Goal: Task Accomplishment & Management: Manage account settings

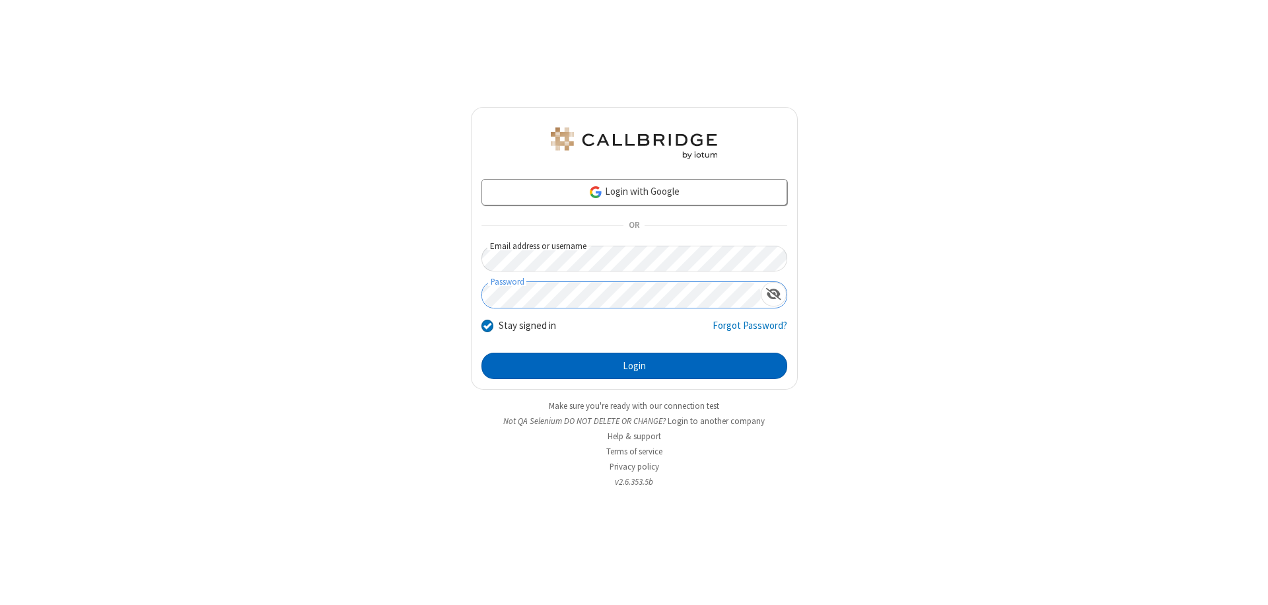
click at [634, 366] on button "Login" at bounding box center [634, 366] width 306 height 26
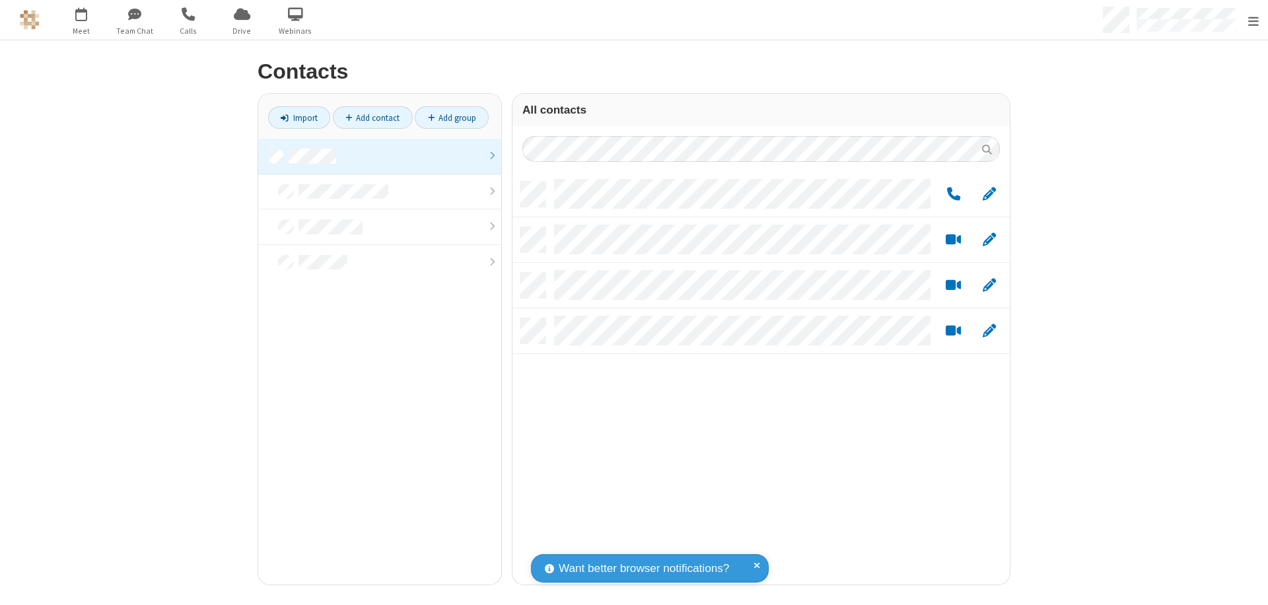
scroll to position [403, 487]
click at [374, 156] on link at bounding box center [379, 157] width 243 height 36
click at [446, 118] on link "Add group" at bounding box center [452, 117] width 74 height 22
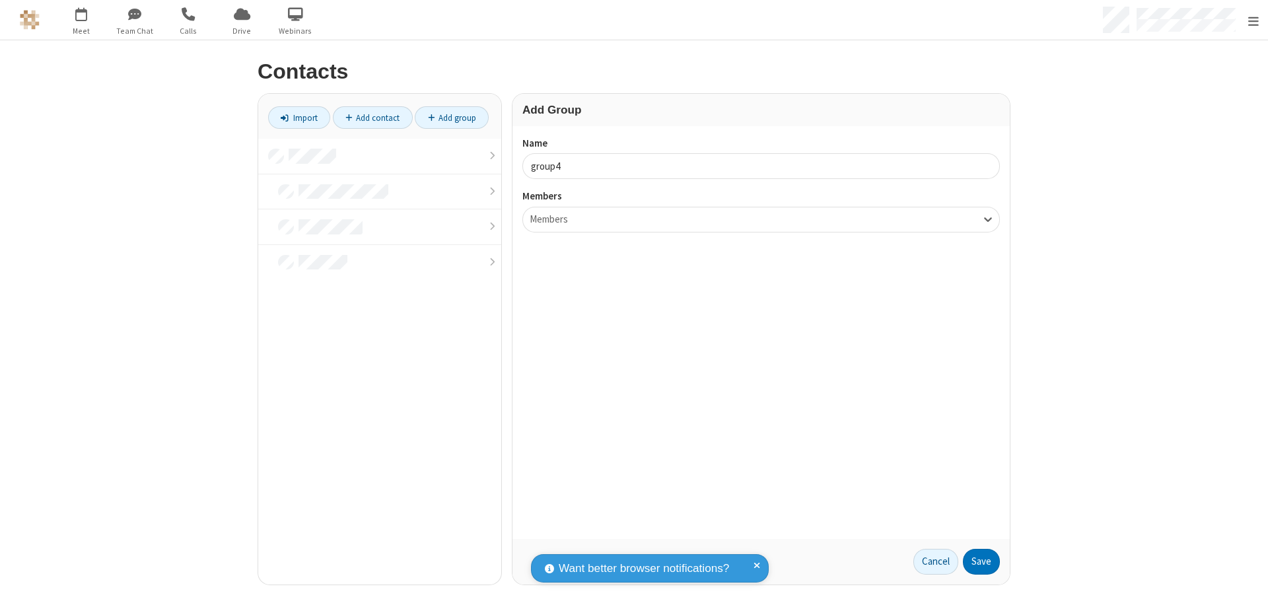
type input "group4"
type input "name20"
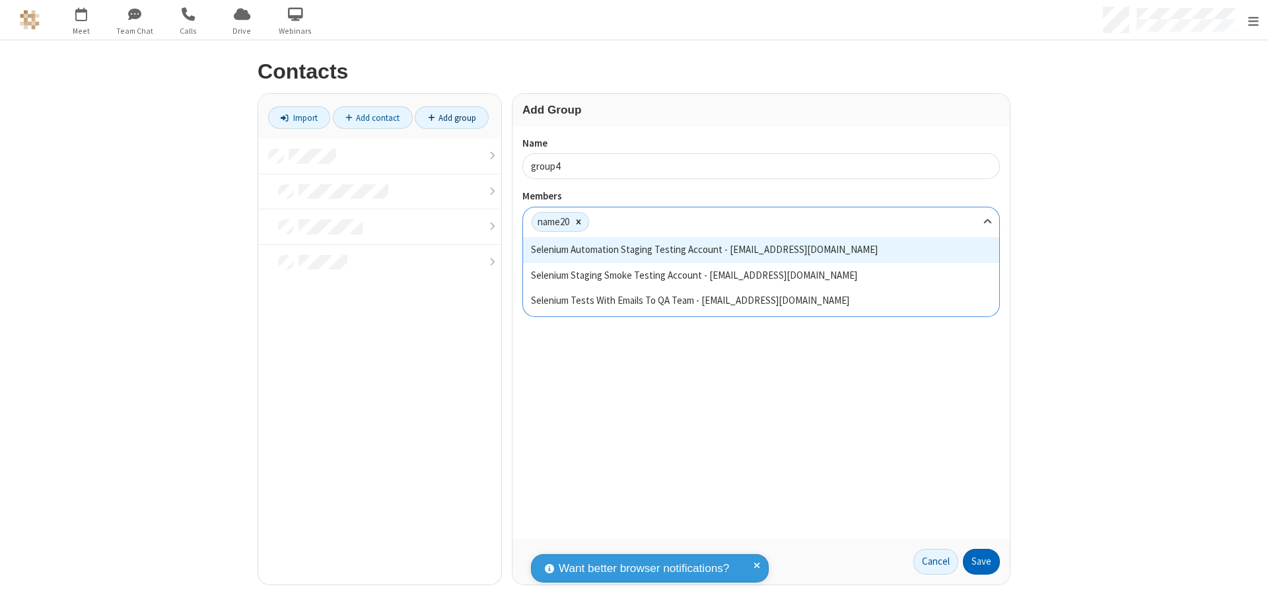
click at [976, 561] on button "Save" at bounding box center [981, 562] width 37 height 26
click at [367, 118] on link "Add contact" at bounding box center [373, 117] width 80 height 22
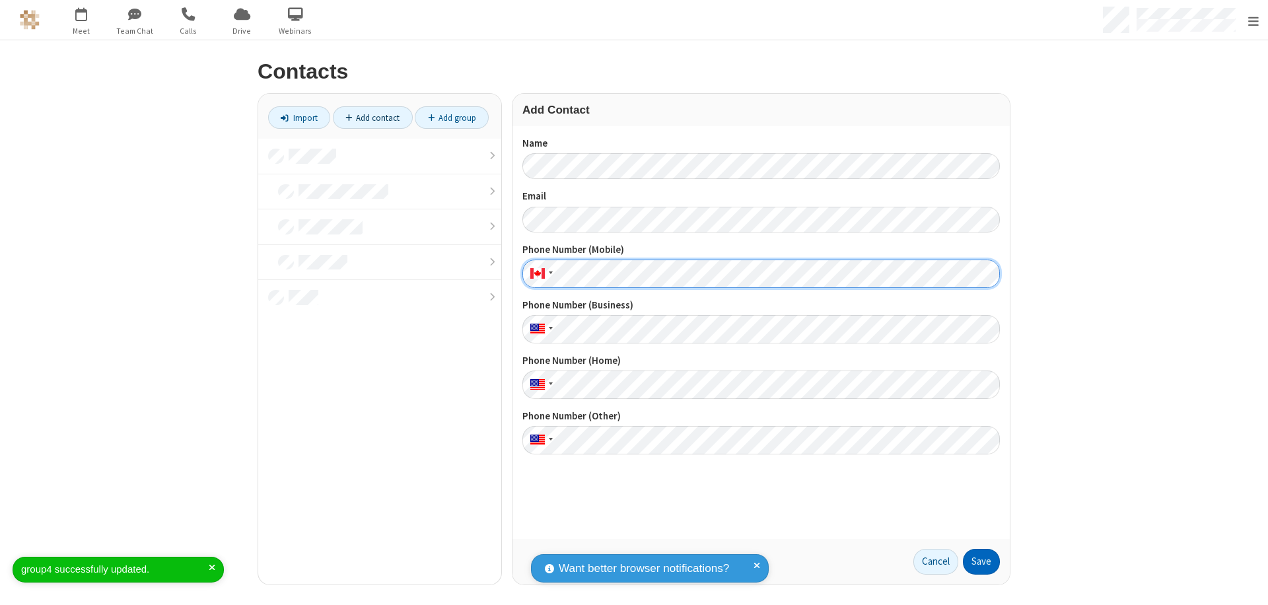
click at [976, 561] on button "Save" at bounding box center [981, 562] width 37 height 26
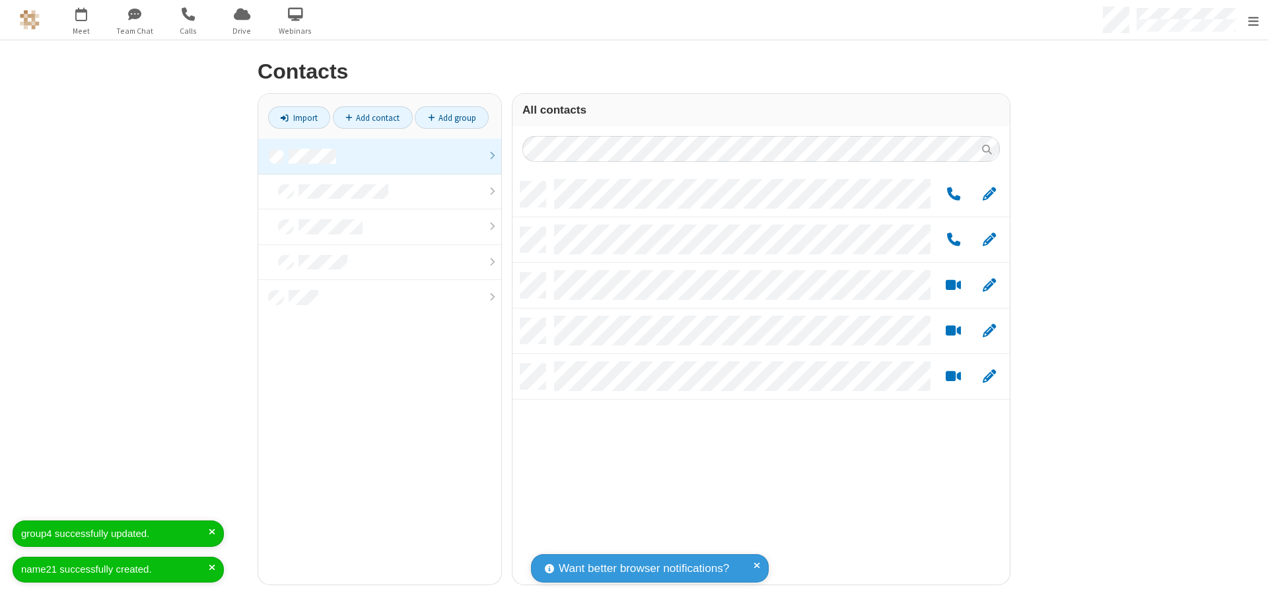
scroll to position [403, 487]
